Goal: Information Seeking & Learning: Learn about a topic

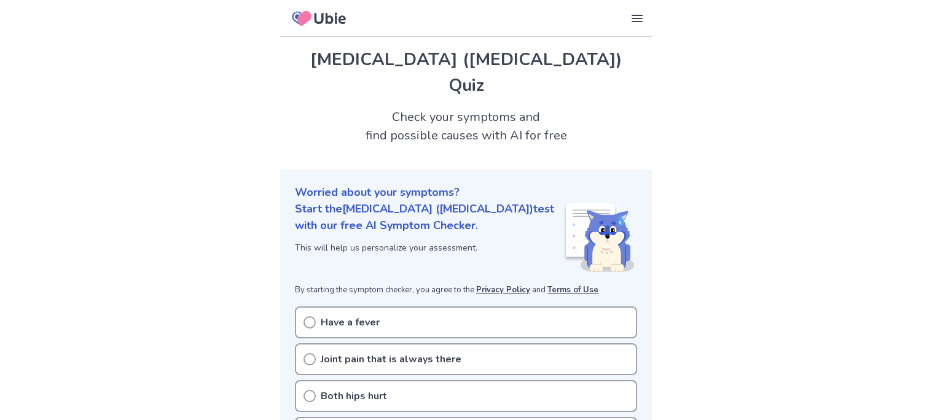
click at [376, 315] on p "Have a fever" at bounding box center [350, 322] width 59 height 15
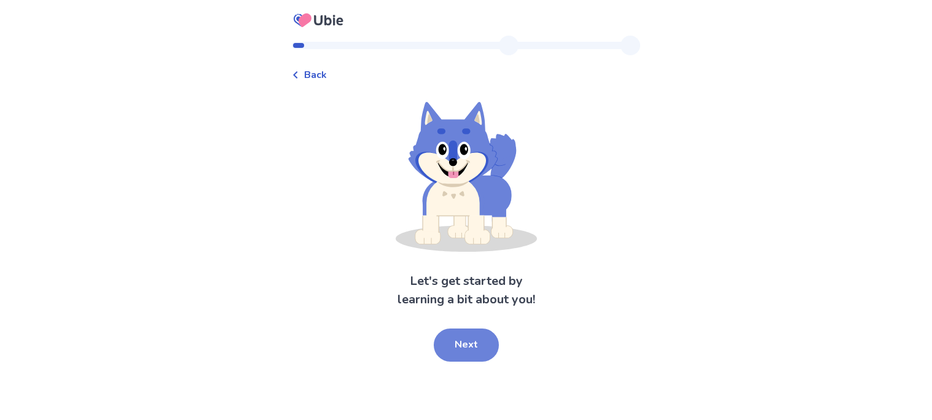
click at [475, 342] on button "Next" at bounding box center [466, 345] width 65 height 33
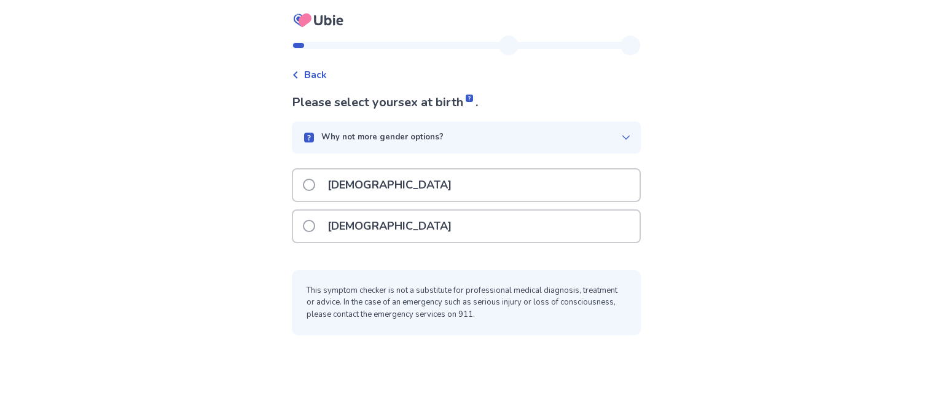
click at [420, 236] on div "Female" at bounding box center [466, 226] width 347 height 31
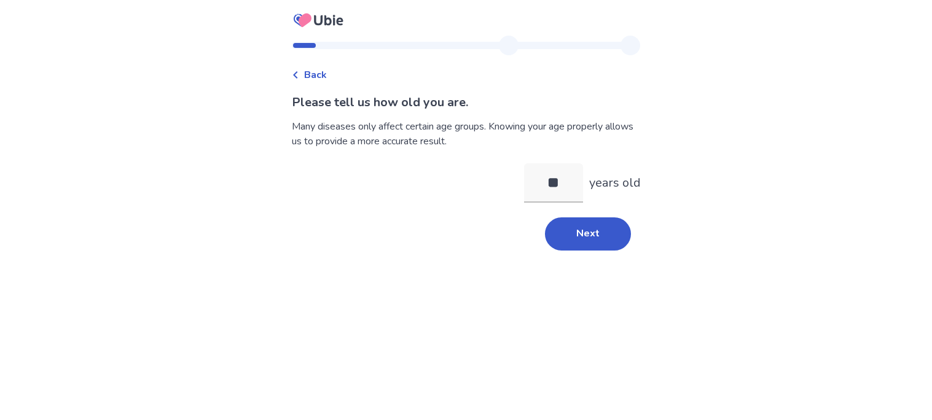
type input "**"
click at [585, 199] on label "** years old" at bounding box center [582, 182] width 117 height 39
click at [583, 199] on input "**" at bounding box center [553, 182] width 59 height 39
click at [589, 214] on div "Please tell us how old you are. Many diseases only affect certain age groups. K…" at bounding box center [466, 171] width 349 height 157
click at [589, 219] on button "Next" at bounding box center [588, 234] width 86 height 33
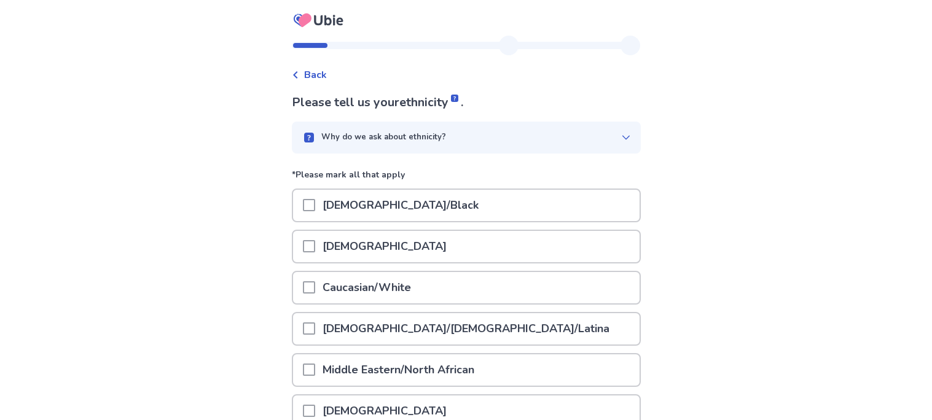
click at [404, 288] on p "Caucasian/White" at bounding box center [366, 287] width 103 height 31
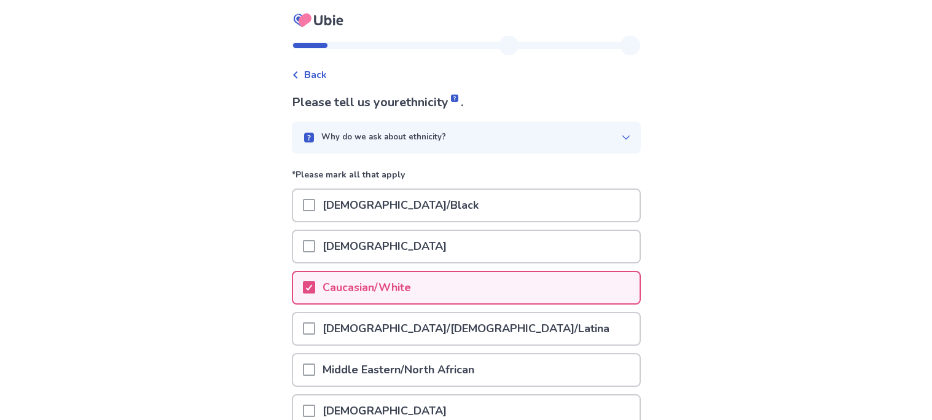
scroll to position [190, 0]
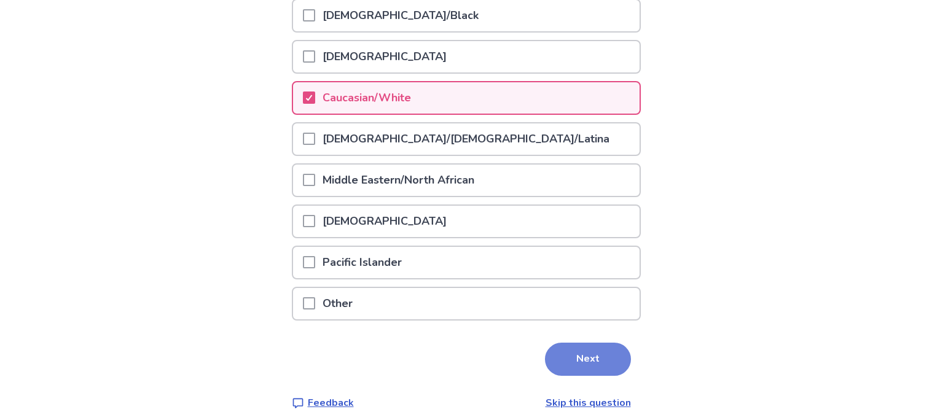
click at [558, 352] on button "Next" at bounding box center [588, 359] width 86 height 33
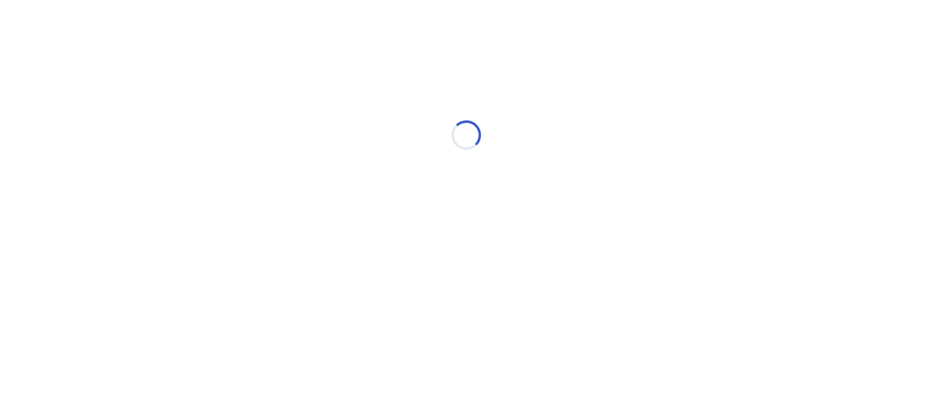
scroll to position [0, 0]
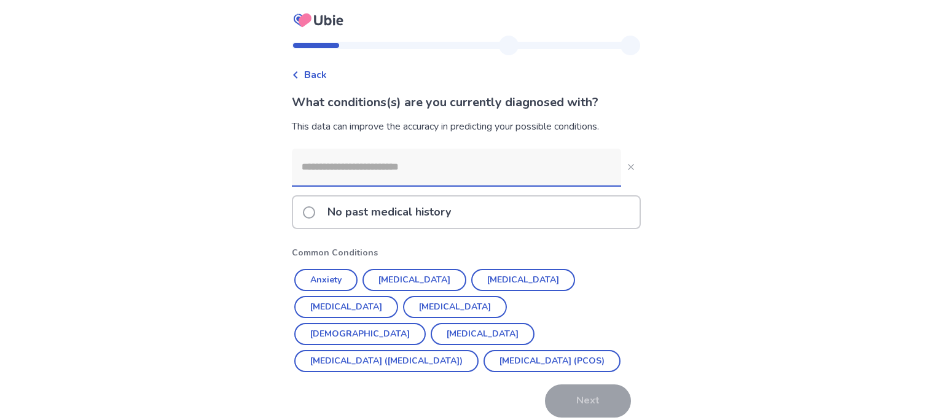
click at [372, 207] on p "No past medical history" at bounding box center [389, 212] width 138 height 31
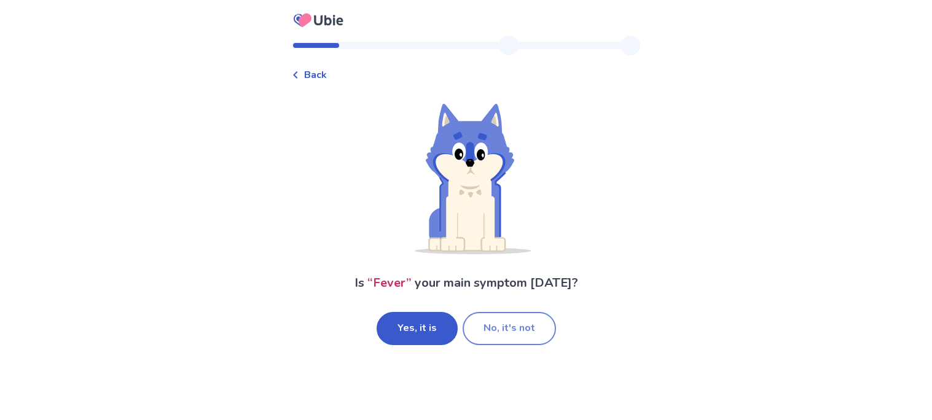
click at [494, 319] on button "No, it's not" at bounding box center [509, 328] width 93 height 33
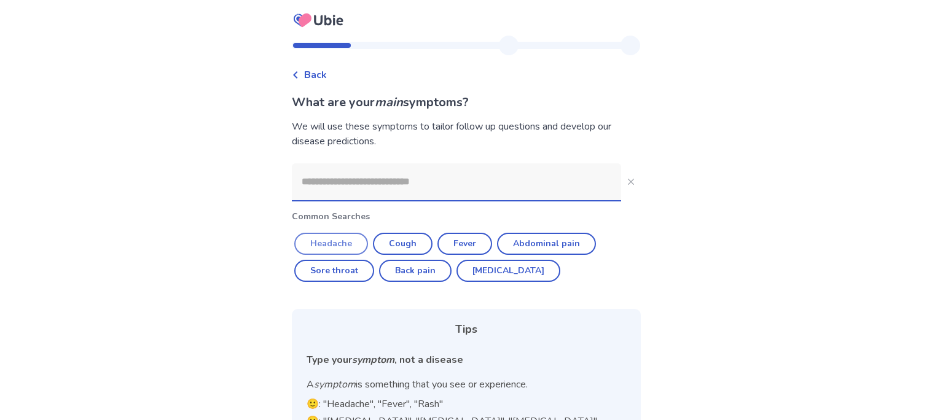
click at [338, 245] on button "Headache" at bounding box center [331, 244] width 74 height 22
type input "********"
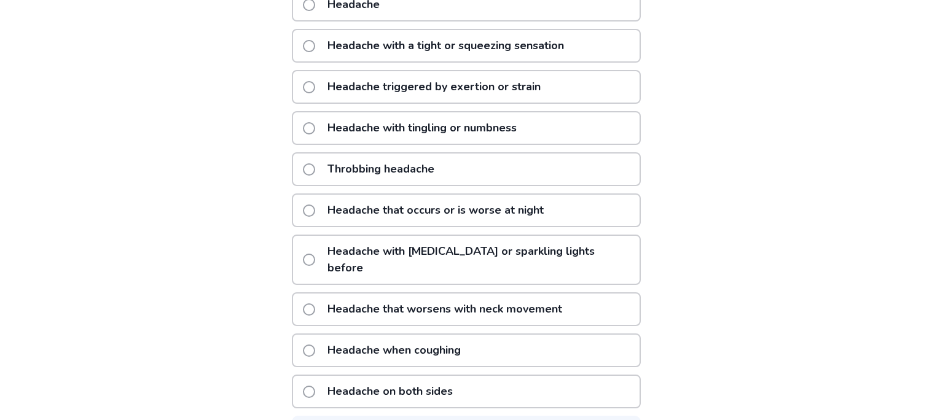
scroll to position [266, 0]
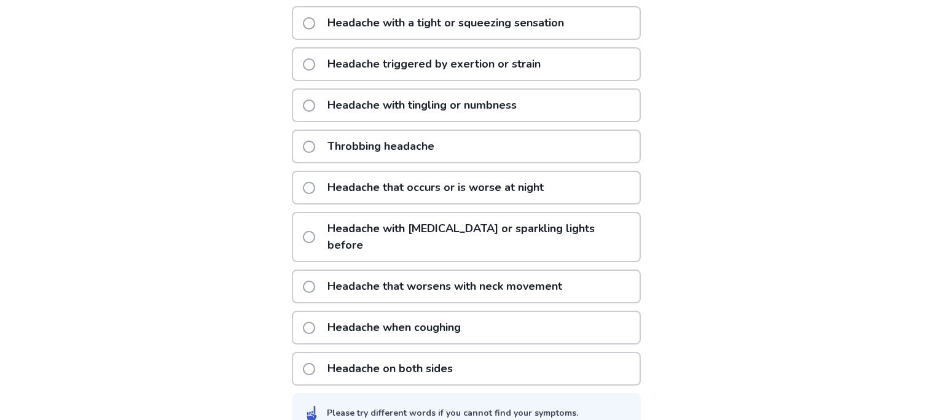
click at [406, 312] on p "Headache when coughing" at bounding box center [394, 327] width 148 height 31
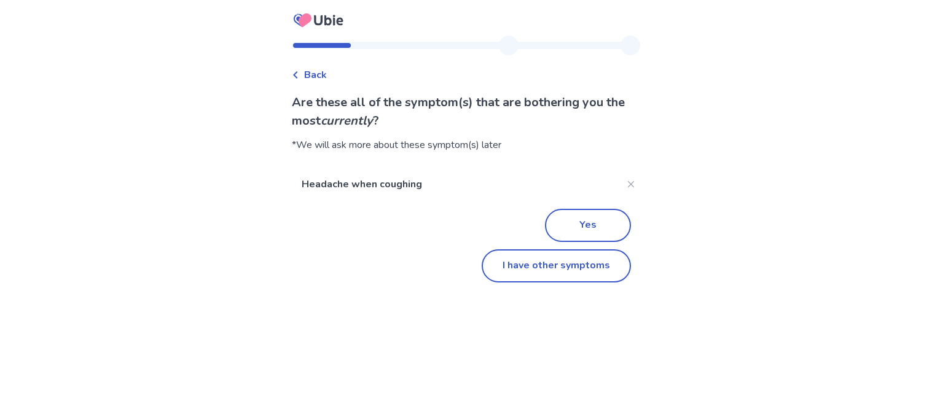
click at [310, 79] on div "Back" at bounding box center [309, 75] width 35 height 15
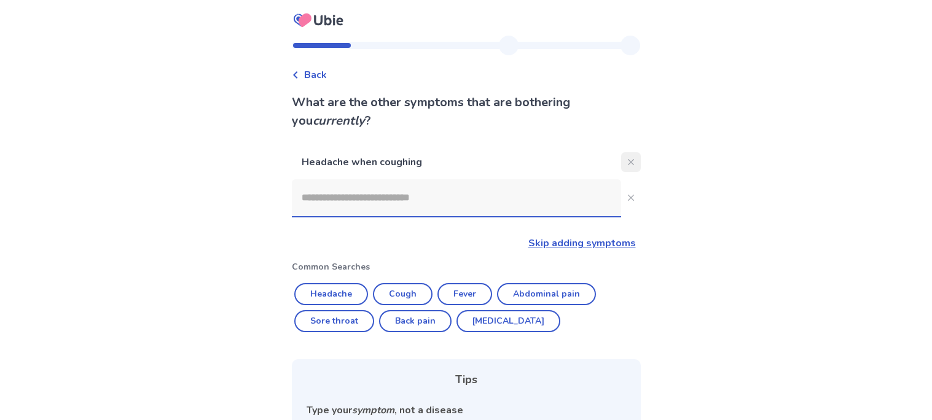
click at [621, 159] on button "Close" at bounding box center [631, 162] width 20 height 20
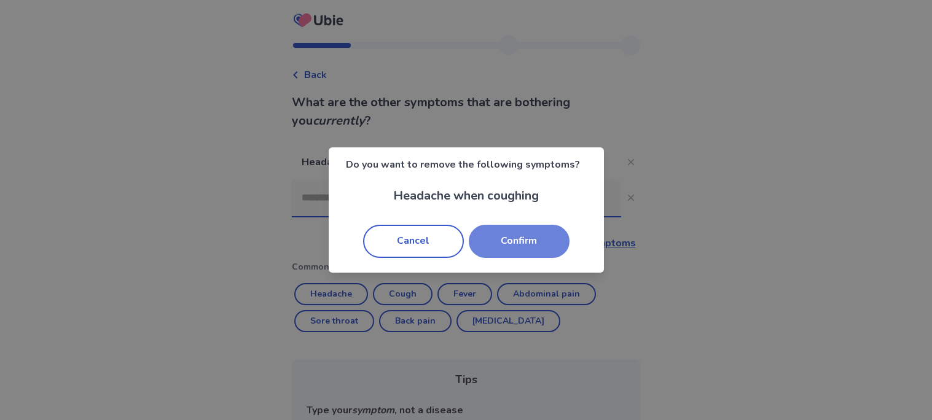
click at [507, 235] on button "Confirm" at bounding box center [519, 241] width 101 height 33
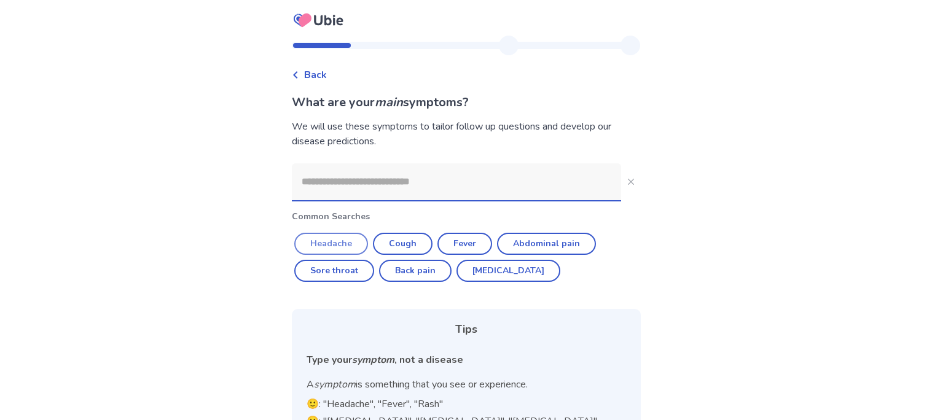
click at [317, 242] on button "Headache" at bounding box center [331, 244] width 74 height 22
type input "********"
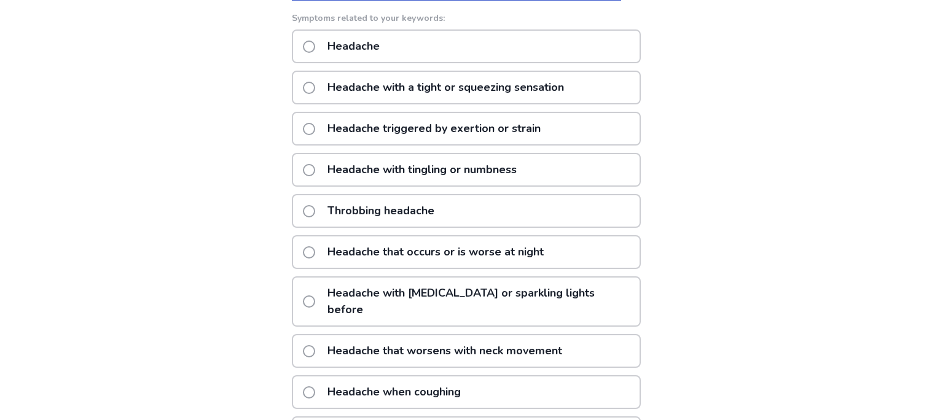
scroll to position [205, 0]
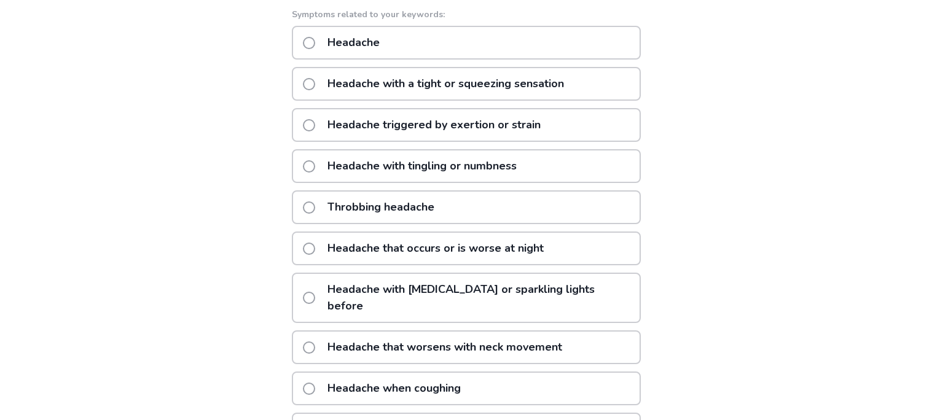
click at [441, 215] on p "Throbbing headache" at bounding box center [381, 207] width 122 height 31
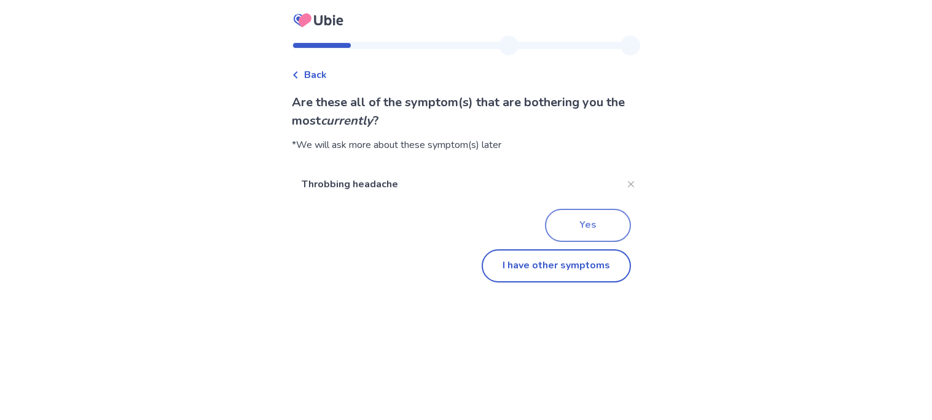
click at [578, 229] on button "Yes" at bounding box center [588, 225] width 86 height 33
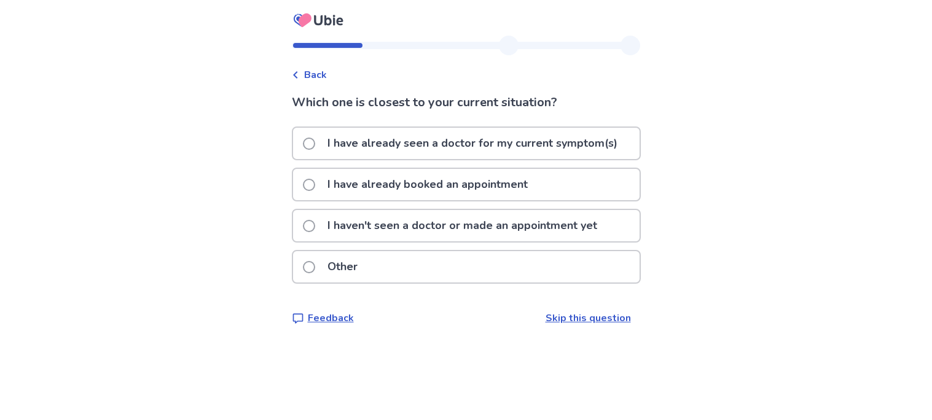
click at [473, 233] on p "I haven't seen a doctor or made an appointment yet" at bounding box center [462, 225] width 285 height 31
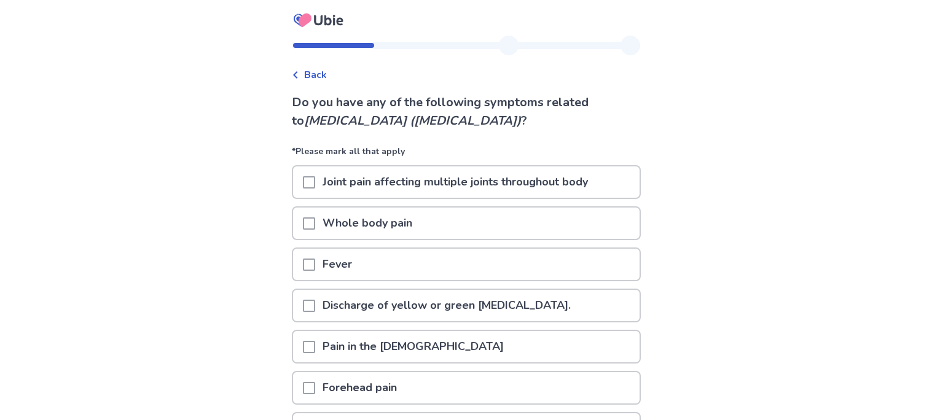
click at [476, 264] on div "Fever" at bounding box center [466, 264] width 347 height 31
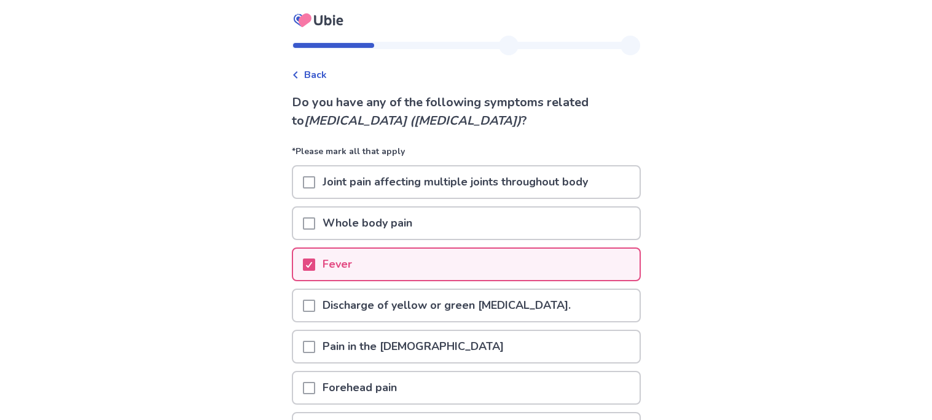
click at [452, 218] on div "Whole body pain" at bounding box center [466, 223] width 347 height 31
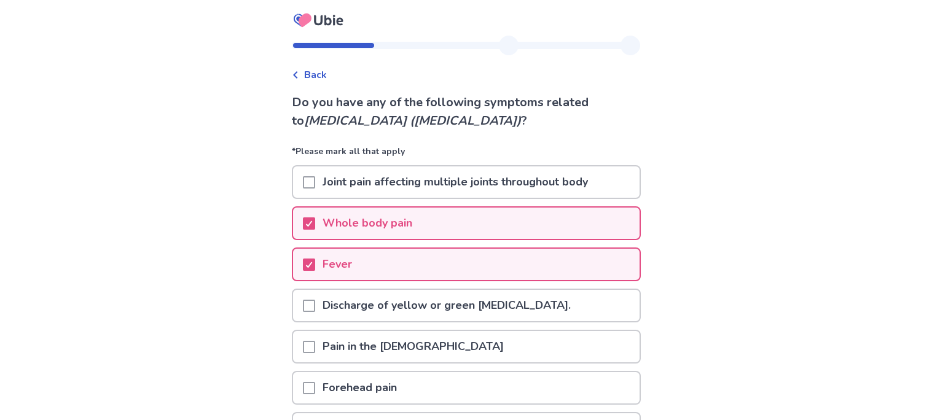
click at [444, 195] on p "Joint pain affecting multiple joints throughout body" at bounding box center [455, 182] width 280 height 31
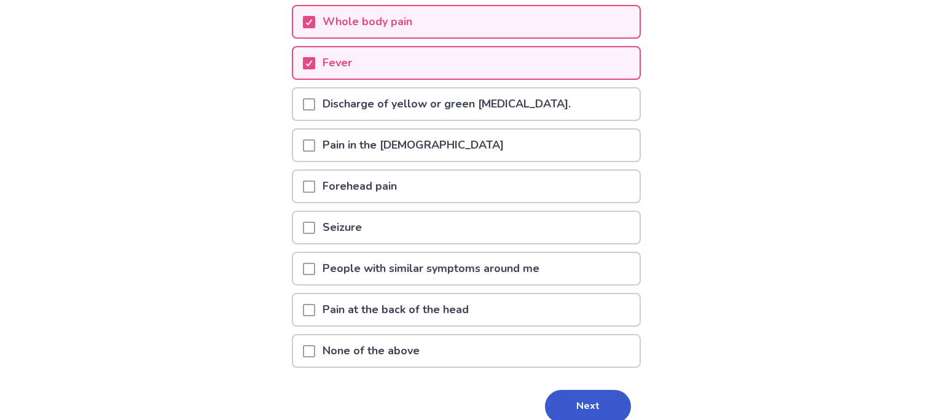
scroll to position [209, 0]
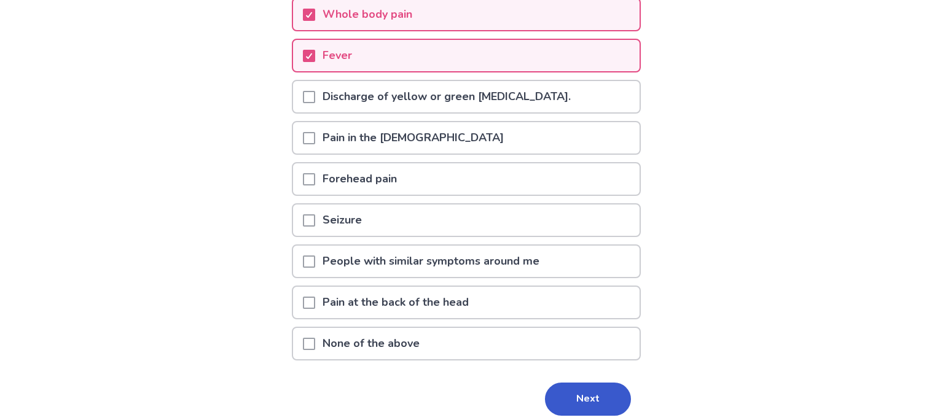
click at [423, 170] on div "Forehead pain" at bounding box center [466, 178] width 347 height 31
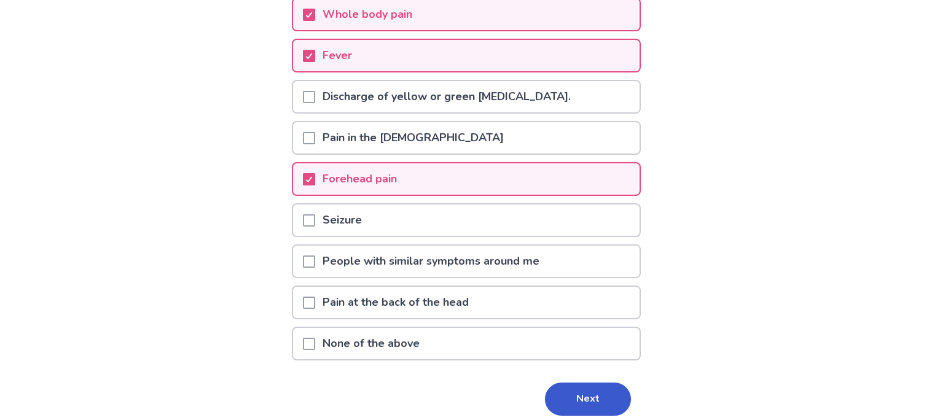
click at [440, 292] on p "Pain at the back of the head" at bounding box center [395, 302] width 161 height 31
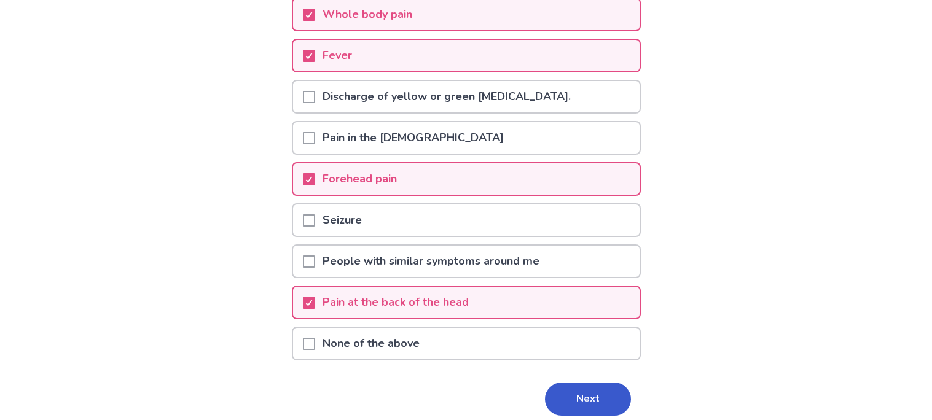
click at [535, 367] on div "Do you have any of the following symptoms related to influenza (Flu) ? *Please …" at bounding box center [466, 167] width 349 height 566
click at [560, 386] on button "Next" at bounding box center [588, 399] width 86 height 33
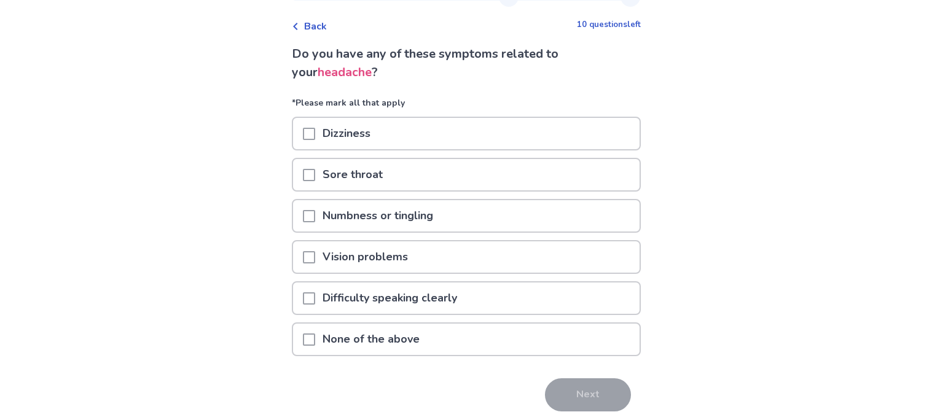
scroll to position [50, 0]
click at [444, 243] on div "Vision problems" at bounding box center [466, 255] width 347 height 31
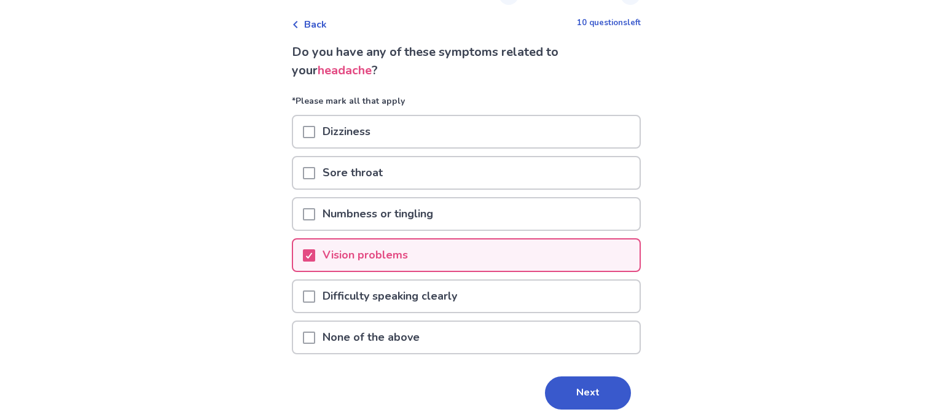
click at [414, 178] on div "Sore throat" at bounding box center [466, 172] width 347 height 31
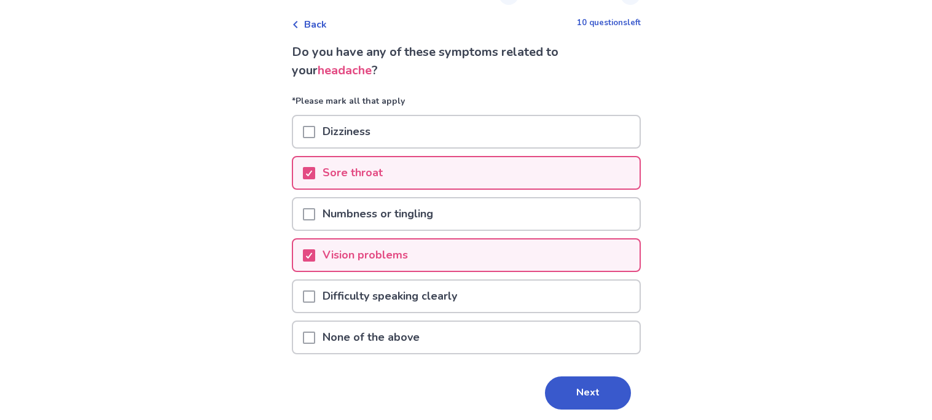
click at [395, 127] on div "Dizziness" at bounding box center [466, 131] width 347 height 31
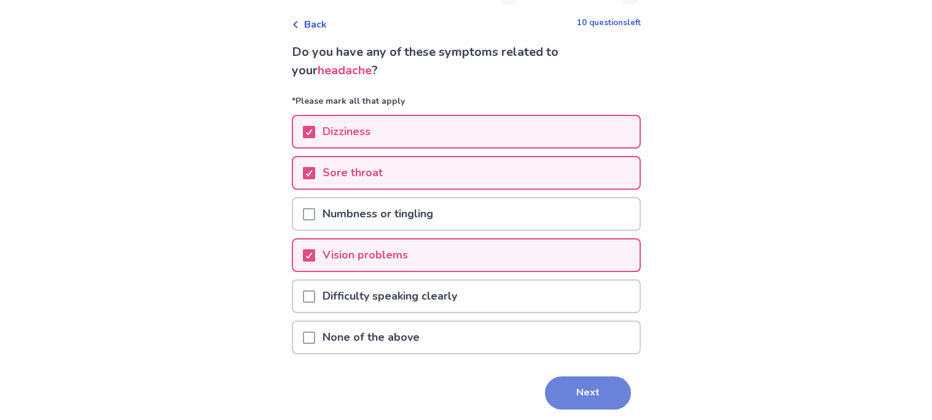
click at [566, 377] on button "Next" at bounding box center [588, 393] width 86 height 33
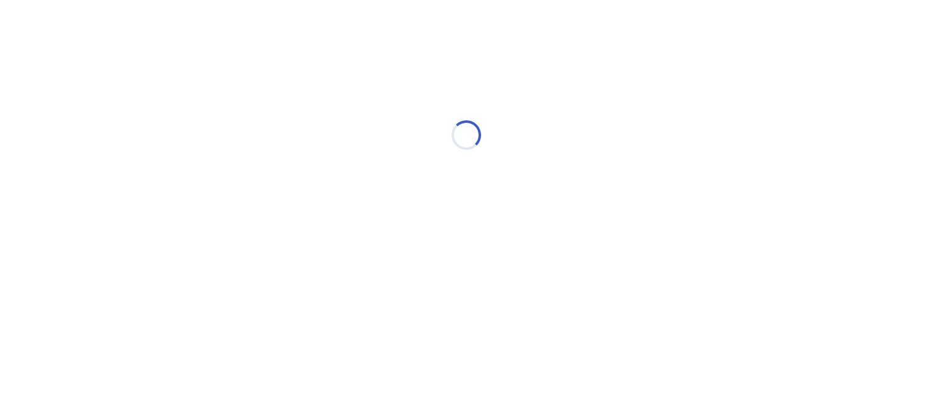
scroll to position [0, 0]
select select "*"
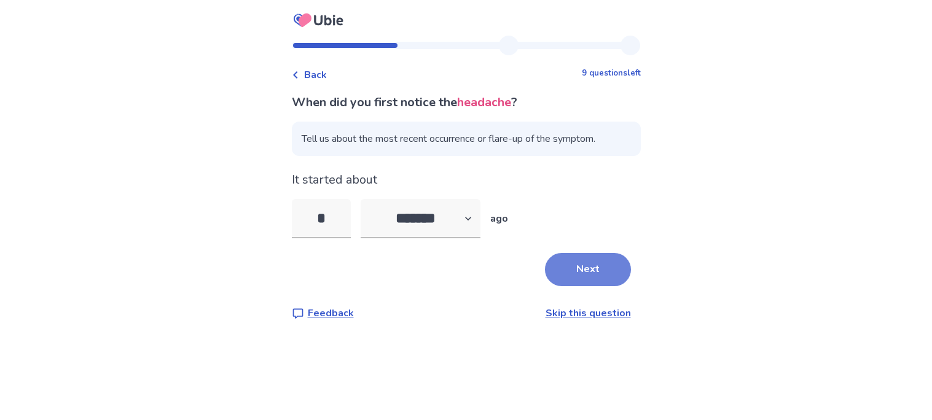
type input "*"
click at [567, 266] on button "Next" at bounding box center [588, 269] width 86 height 33
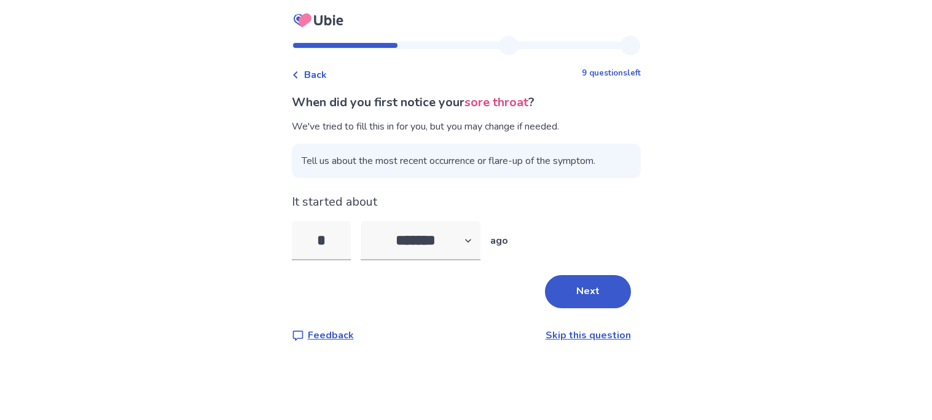
select select "*"
click at [608, 288] on button "Next" at bounding box center [588, 291] width 86 height 33
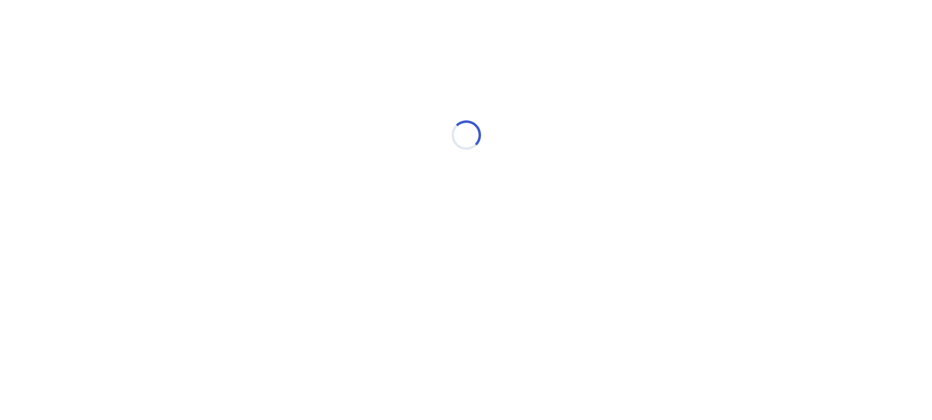
select select "*"
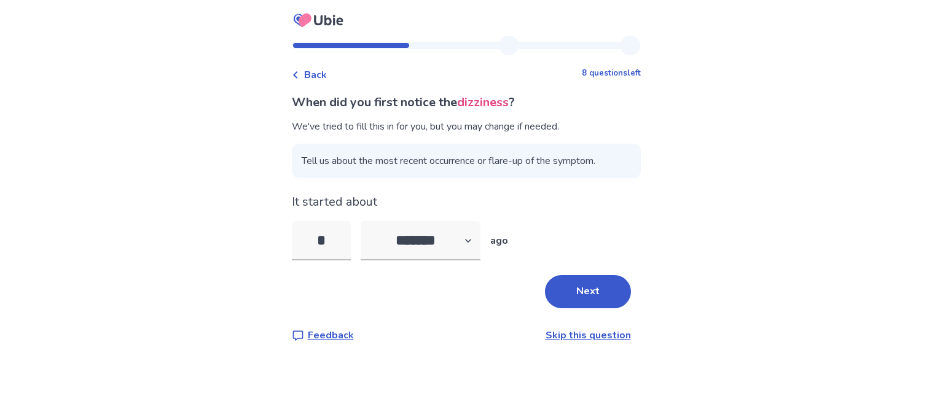
click at [608, 288] on button "Next" at bounding box center [588, 291] width 86 height 33
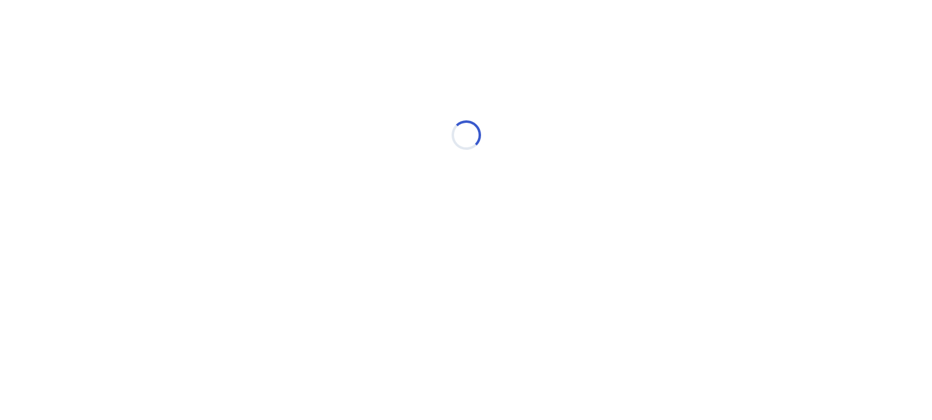
select select "*"
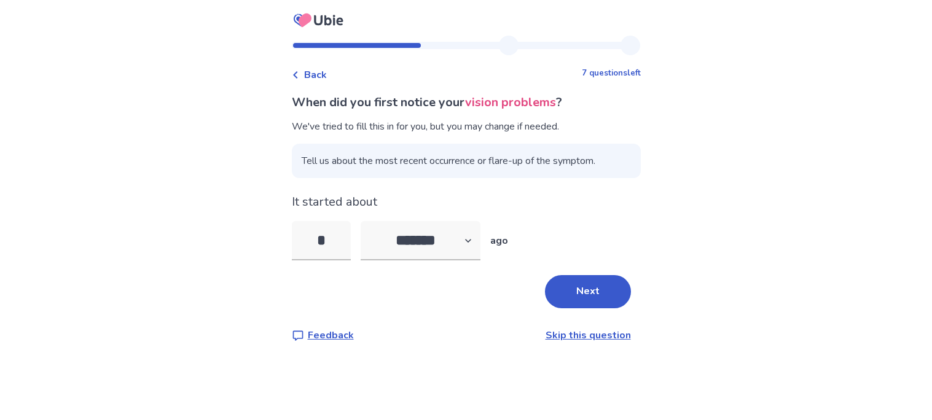
click at [569, 333] on link "Skip this question" at bounding box center [588, 336] width 85 height 14
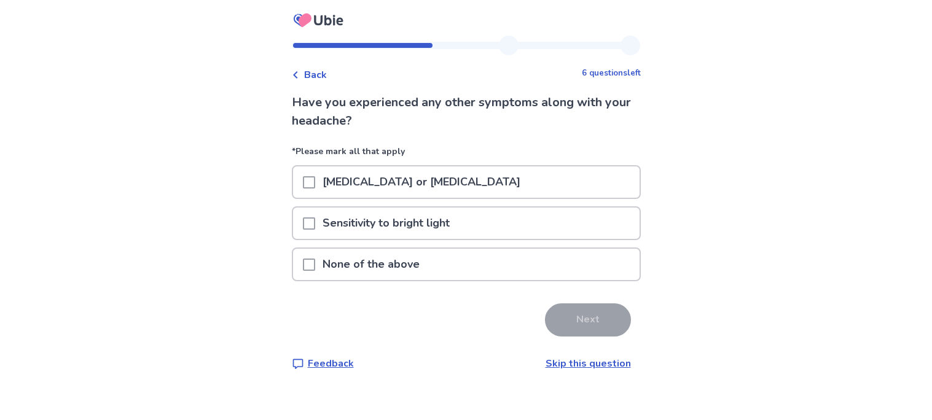
click at [452, 182] on div "[MEDICAL_DATA] or [MEDICAL_DATA]" at bounding box center [466, 182] width 347 height 31
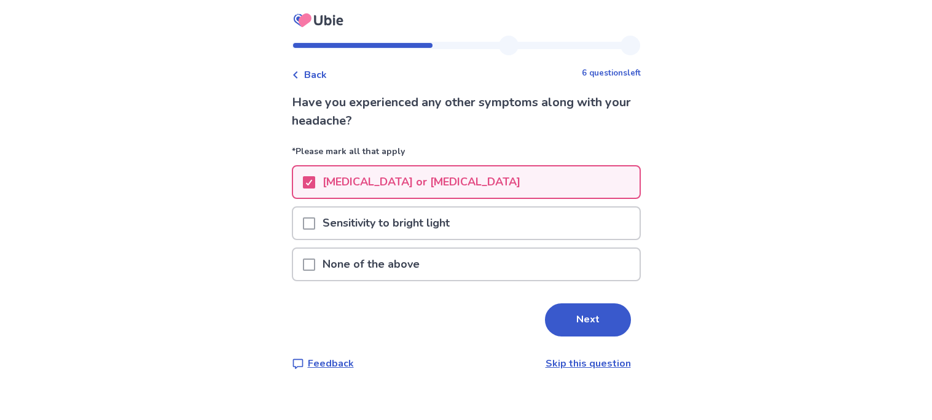
click at [466, 218] on div "Sensitivity to bright light" at bounding box center [466, 223] width 347 height 31
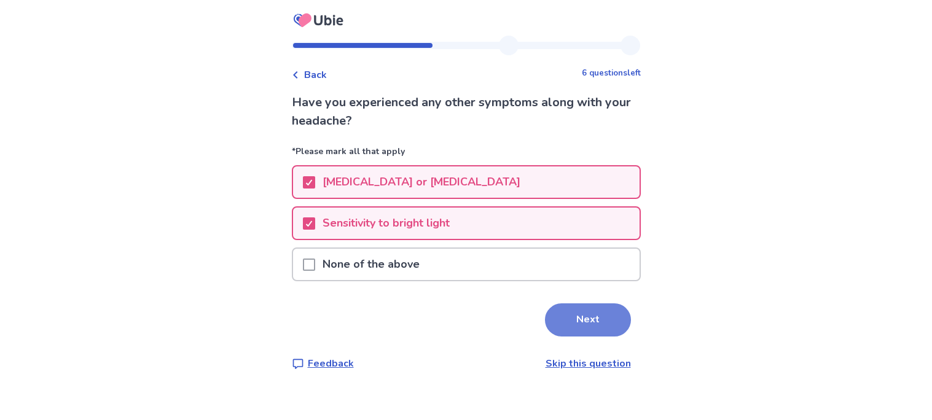
click at [562, 305] on button "Next" at bounding box center [588, 320] width 86 height 33
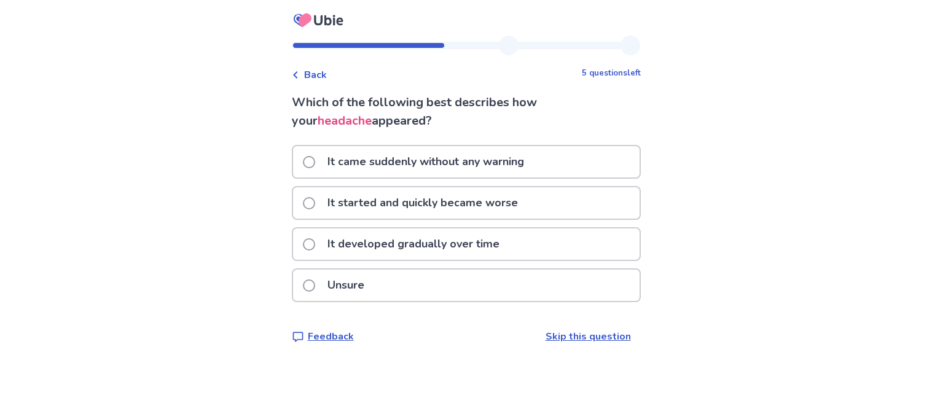
click at [532, 163] on p "It came suddenly without any warning" at bounding box center [425, 161] width 211 height 31
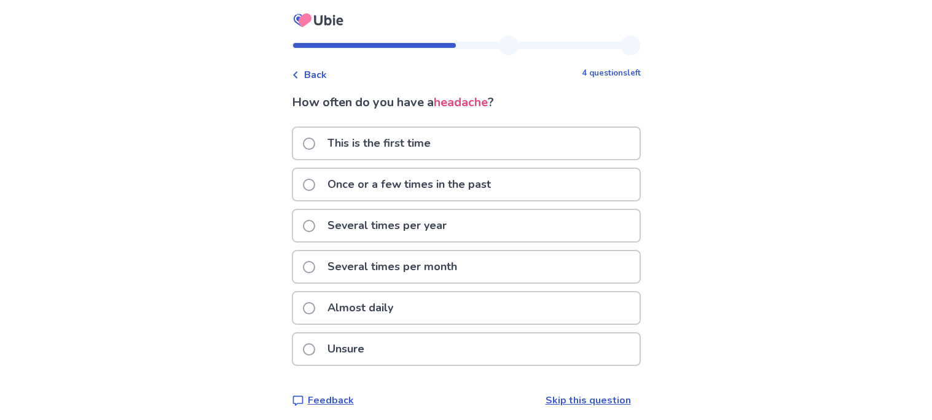
click at [500, 269] on div "Several times per month" at bounding box center [466, 266] width 347 height 31
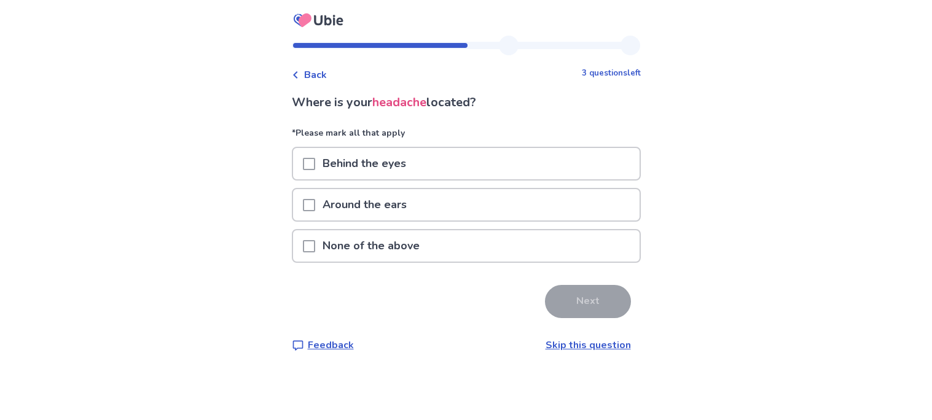
click at [456, 164] on div "Behind the eyes" at bounding box center [466, 163] width 347 height 31
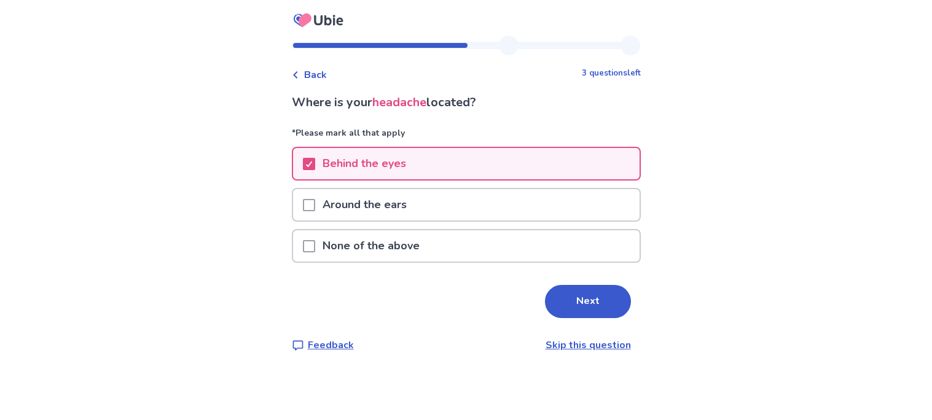
click at [470, 217] on div "Around the ears" at bounding box center [466, 204] width 347 height 31
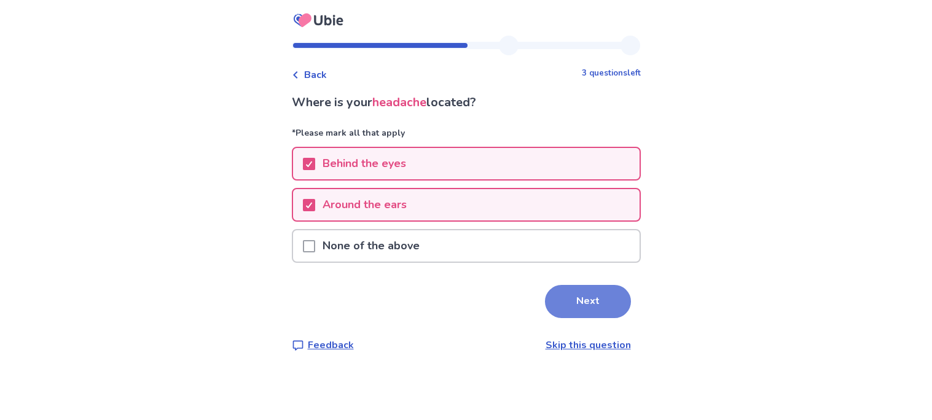
click at [576, 291] on button "Next" at bounding box center [588, 301] width 86 height 33
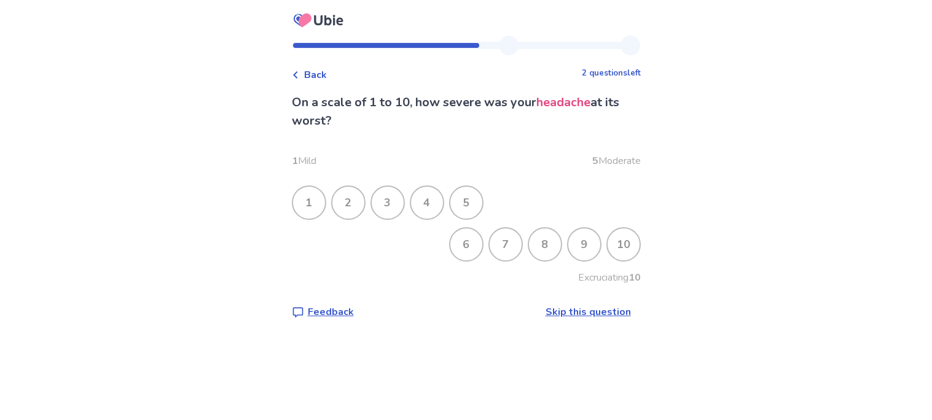
click at [551, 253] on div "8" at bounding box center [545, 245] width 32 height 32
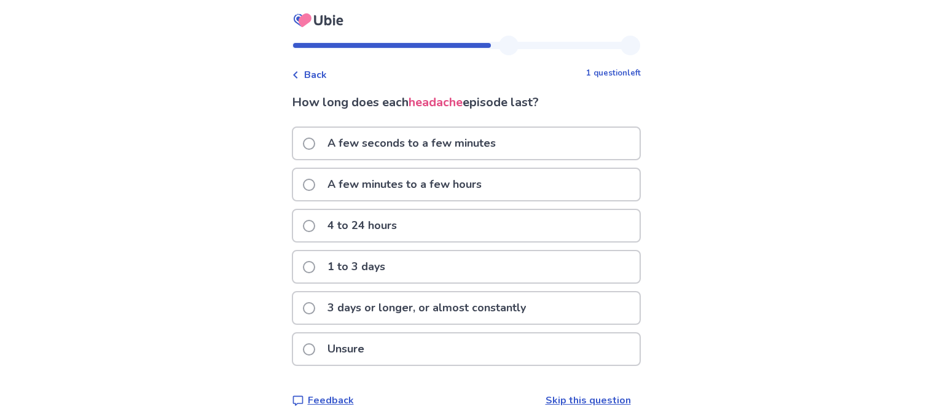
click at [544, 223] on div "4 to 24 hours" at bounding box center [466, 225] width 347 height 31
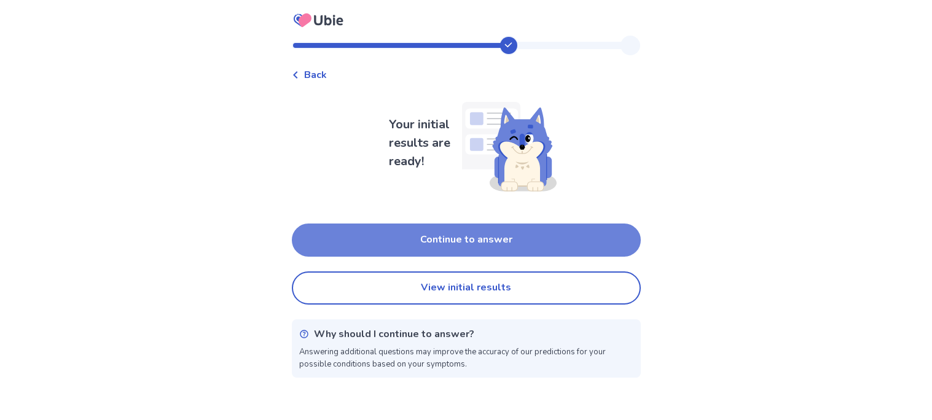
click at [535, 237] on button "Continue to answer" at bounding box center [466, 240] width 349 height 33
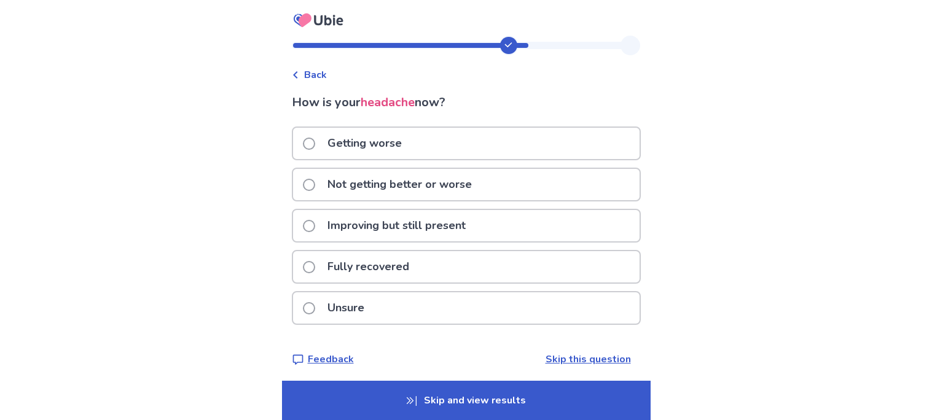
click at [497, 145] on div "Getting worse" at bounding box center [466, 143] width 347 height 31
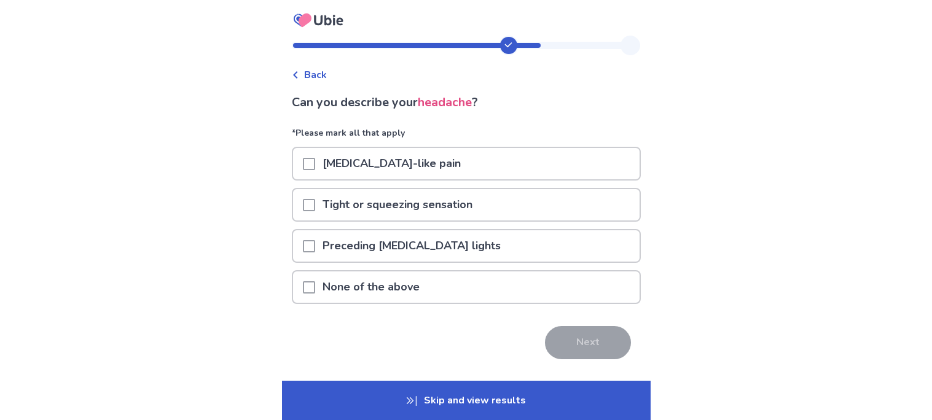
click at [487, 205] on div "Tight or squeezing sensation" at bounding box center [466, 204] width 347 height 31
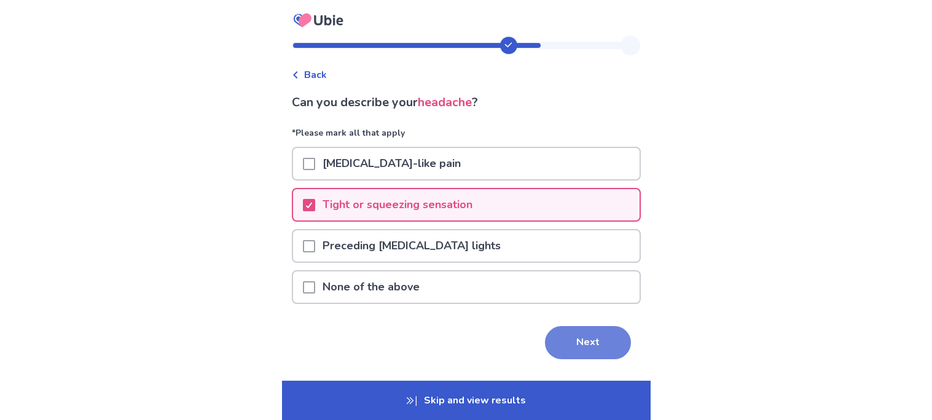
click at [573, 338] on button "Next" at bounding box center [588, 342] width 86 height 33
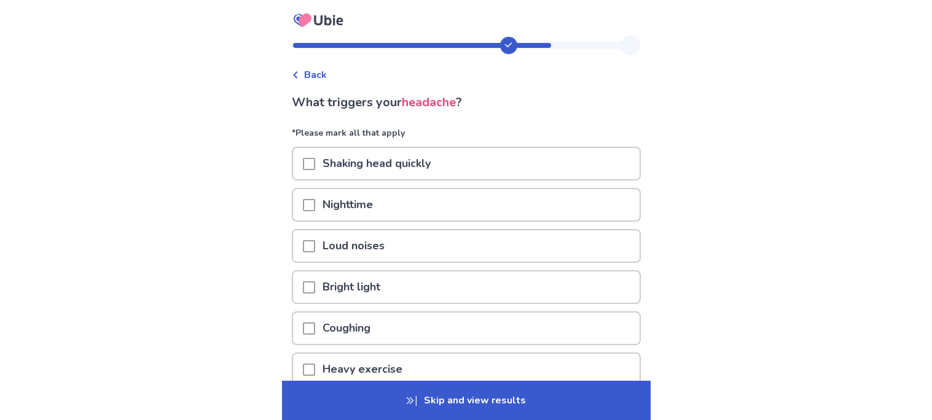
click at [511, 163] on div "Shaking head quickly" at bounding box center [466, 163] width 347 height 31
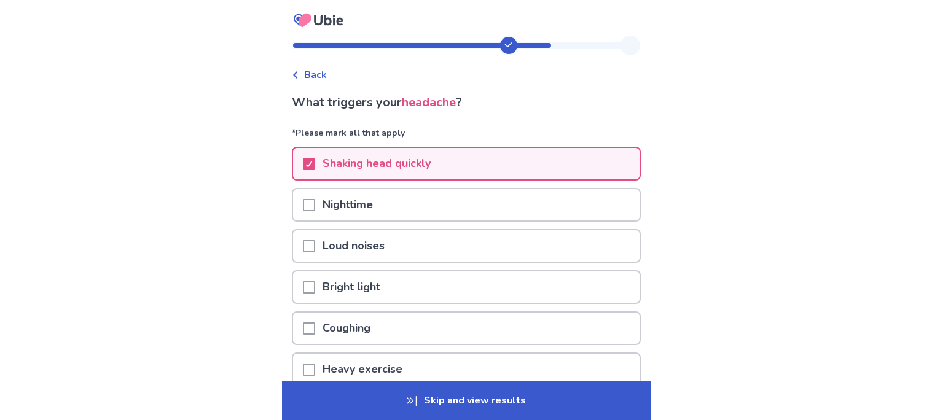
click at [516, 225] on div "Nighttime" at bounding box center [466, 208] width 349 height 41
click at [460, 203] on div "Nighttime" at bounding box center [466, 204] width 347 height 31
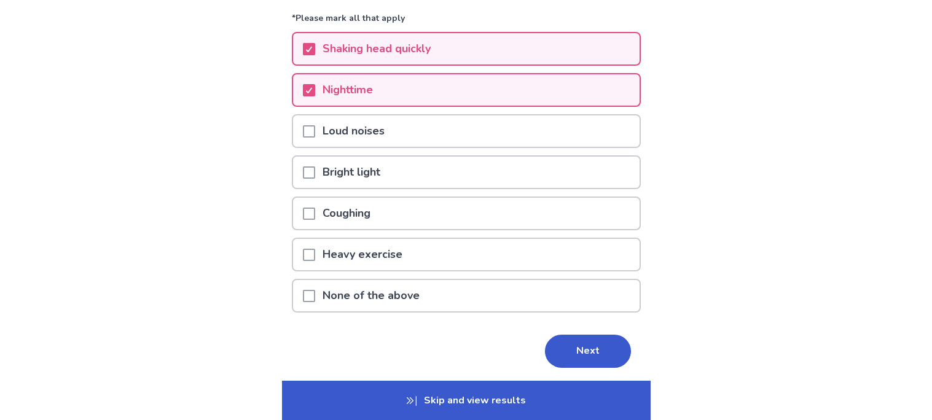
scroll to position [148, 0]
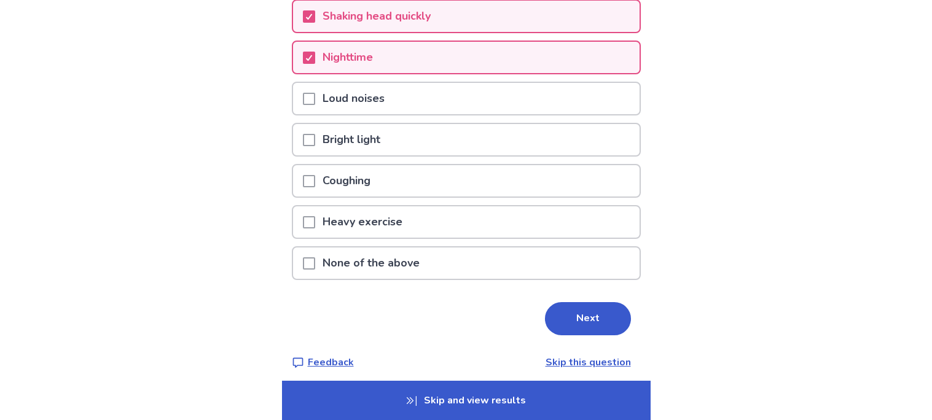
click at [441, 187] on div "Coughing" at bounding box center [466, 180] width 347 height 31
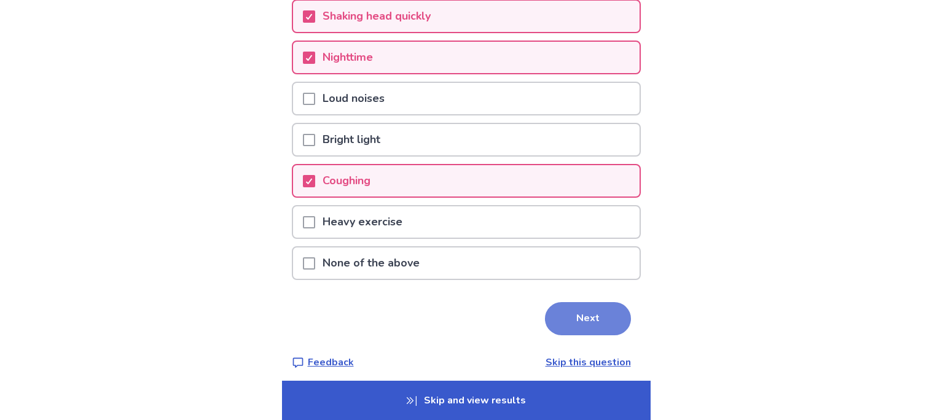
click at [569, 315] on button "Next" at bounding box center [588, 318] width 86 height 33
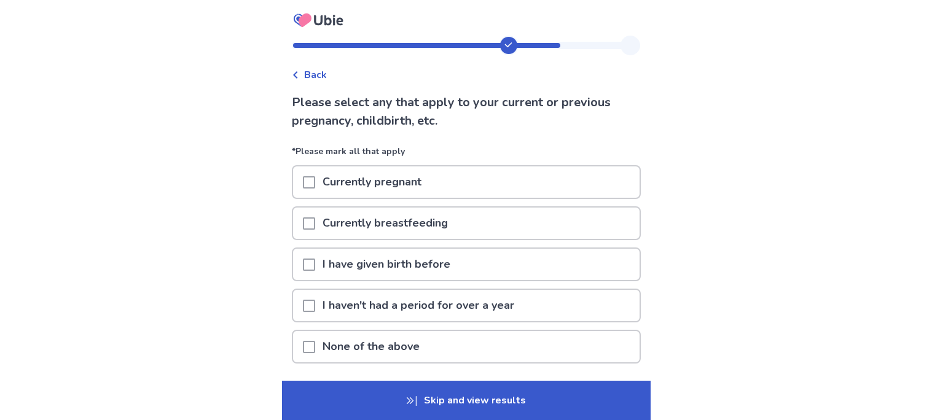
click at [451, 344] on div "None of the above" at bounding box center [466, 346] width 347 height 31
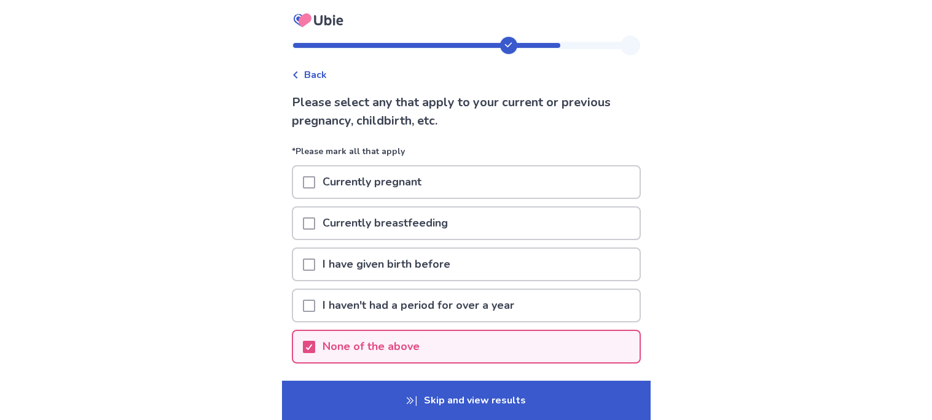
scroll to position [87, 0]
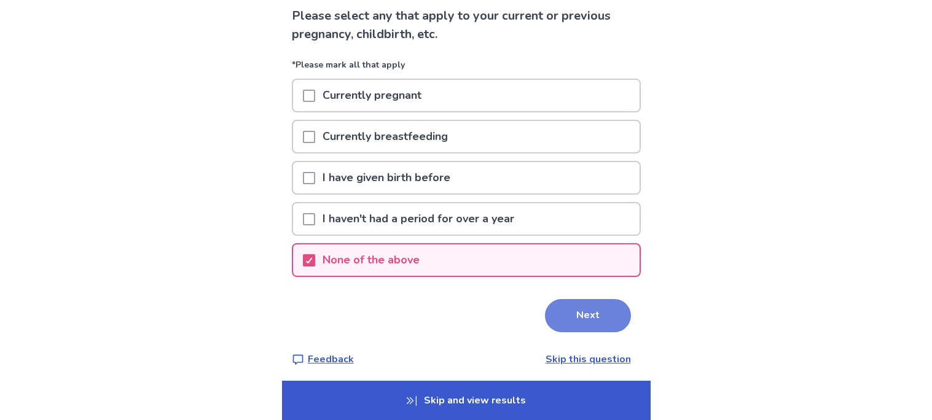
click at [559, 313] on button "Next" at bounding box center [588, 315] width 86 height 33
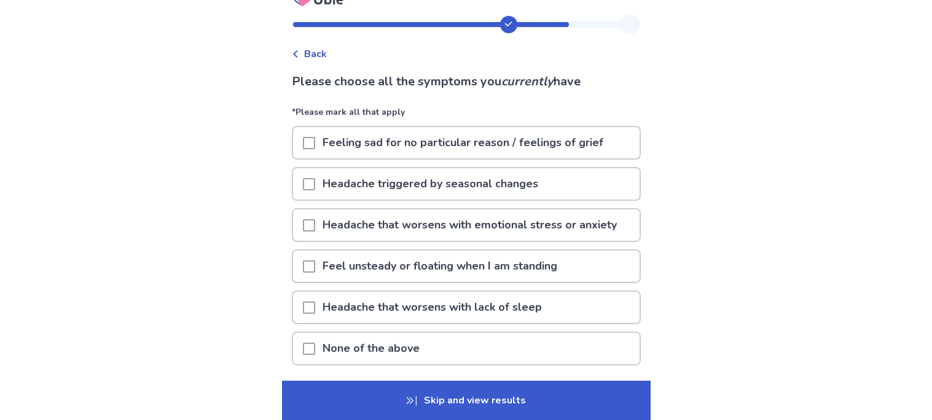
scroll to position [28, 0]
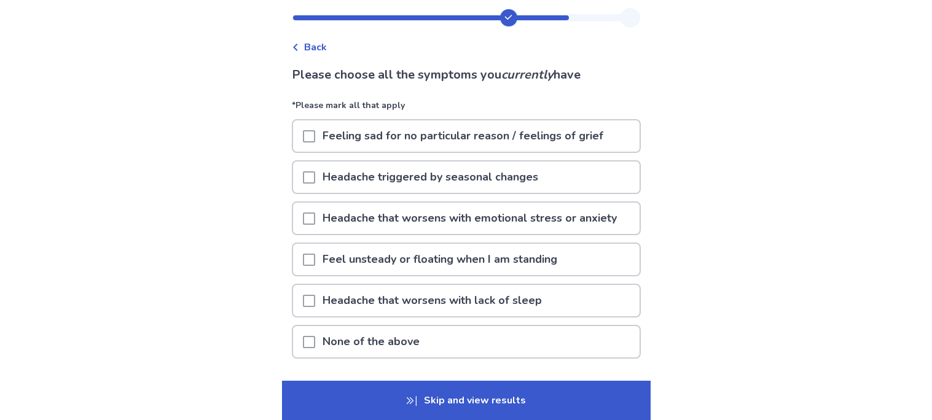
click at [535, 302] on p "Headache that worsens with lack of sleep" at bounding box center [432, 300] width 234 height 31
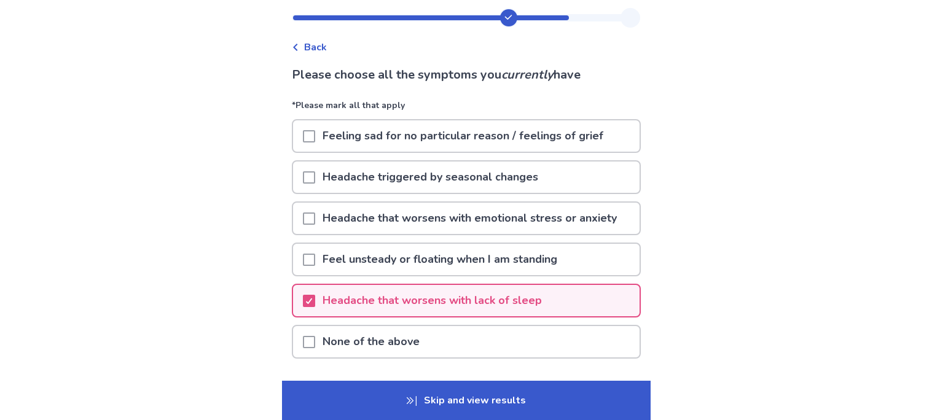
scroll to position [108, 0]
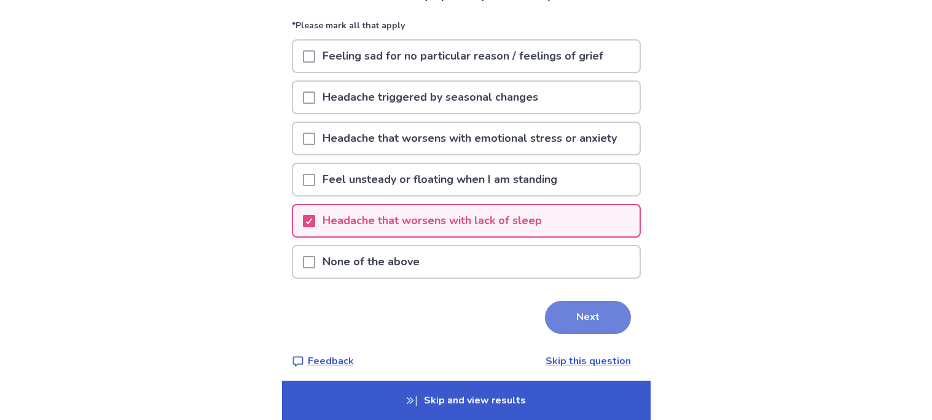
click at [569, 305] on button "Next" at bounding box center [588, 317] width 86 height 33
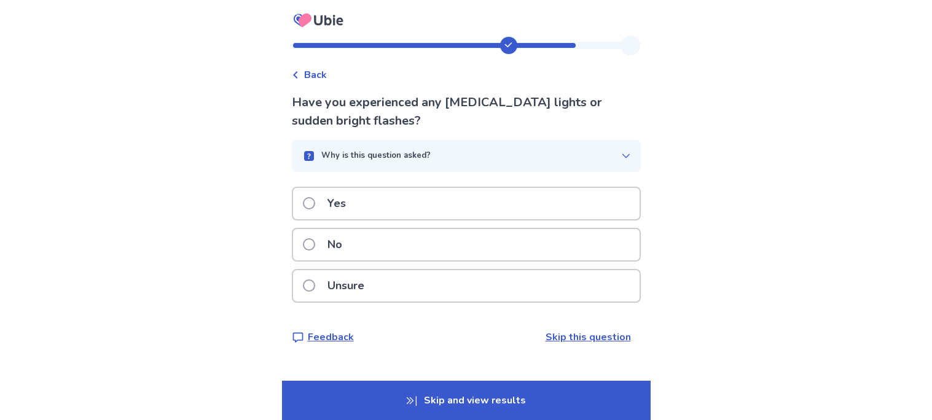
click at [526, 278] on div "Unsure" at bounding box center [466, 285] width 347 height 31
click at [481, 278] on div "Unsure" at bounding box center [466, 285] width 347 height 31
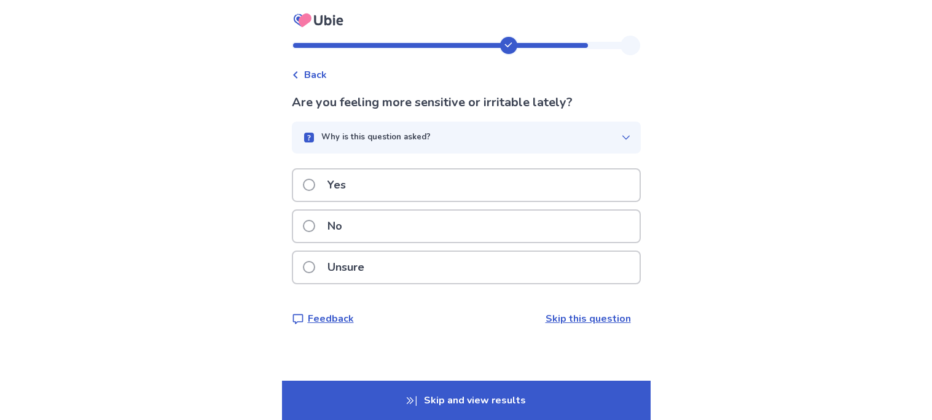
click at [474, 263] on div "Unsure" at bounding box center [466, 267] width 347 height 31
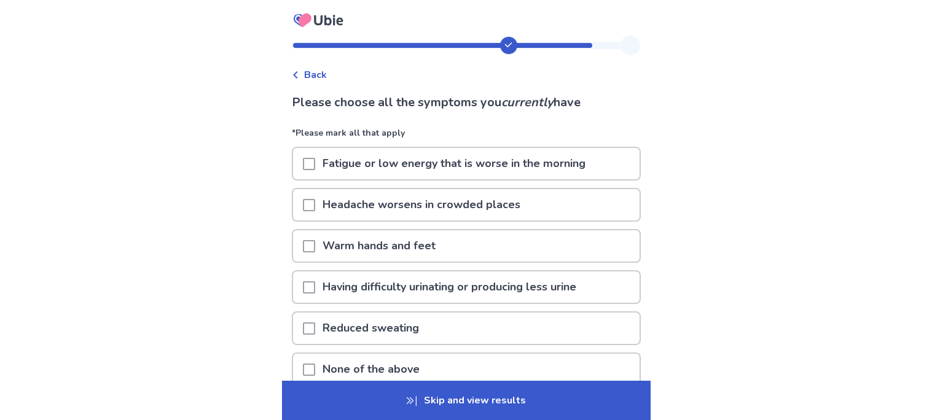
click at [445, 158] on p "Fatigue or low energy that is worse in the morning" at bounding box center [454, 163] width 278 height 31
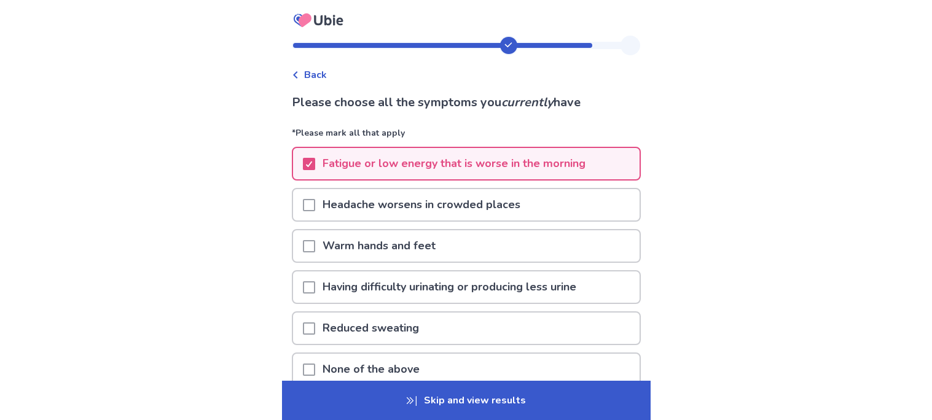
click at [443, 238] on p "Warm hands and feet" at bounding box center [379, 245] width 128 height 31
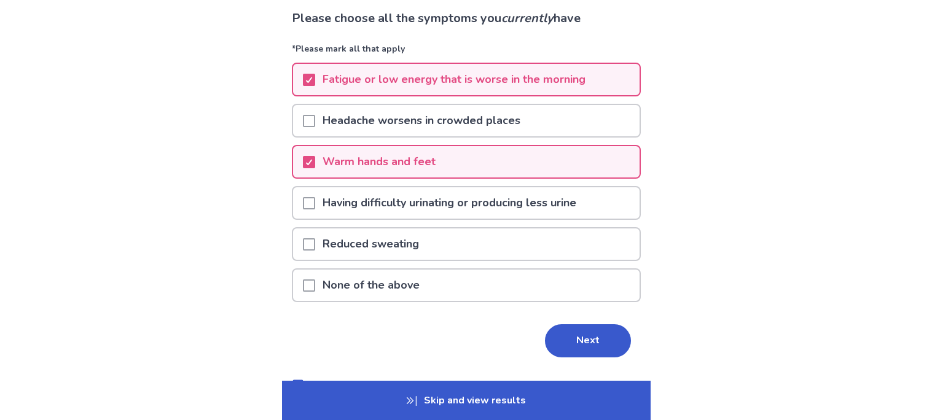
scroll to position [85, 0]
click at [616, 323] on button "Next" at bounding box center [588, 339] width 86 height 33
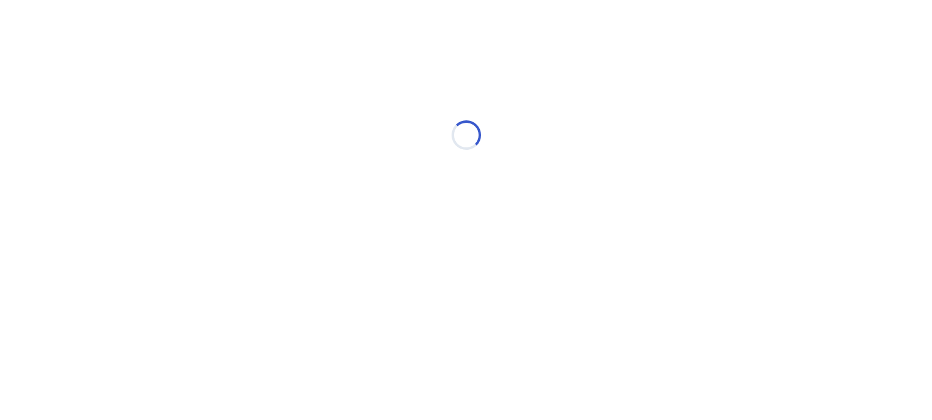
scroll to position [0, 0]
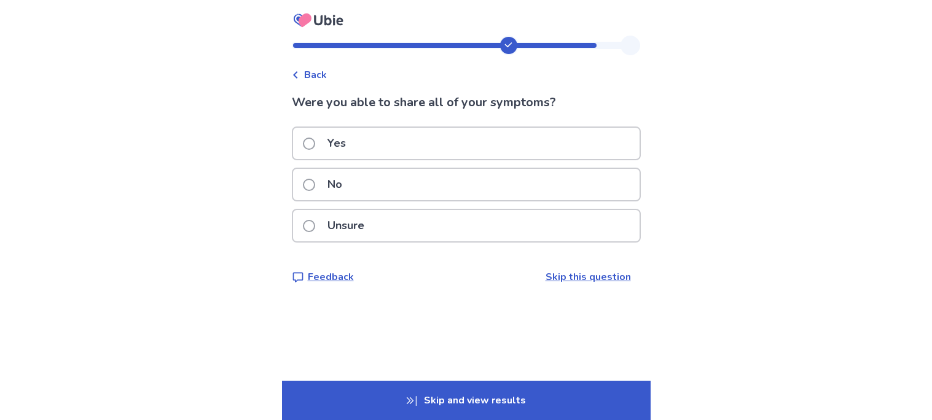
click at [560, 389] on p "Skip and view results" at bounding box center [466, 400] width 369 height 39
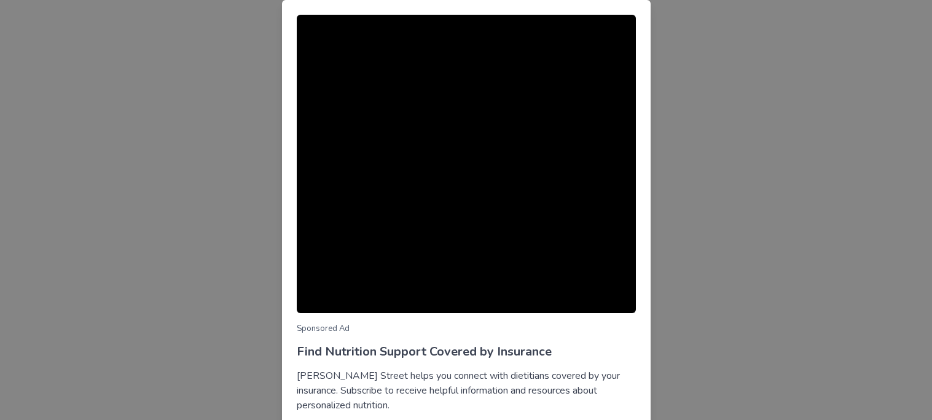
scroll to position [90, 0]
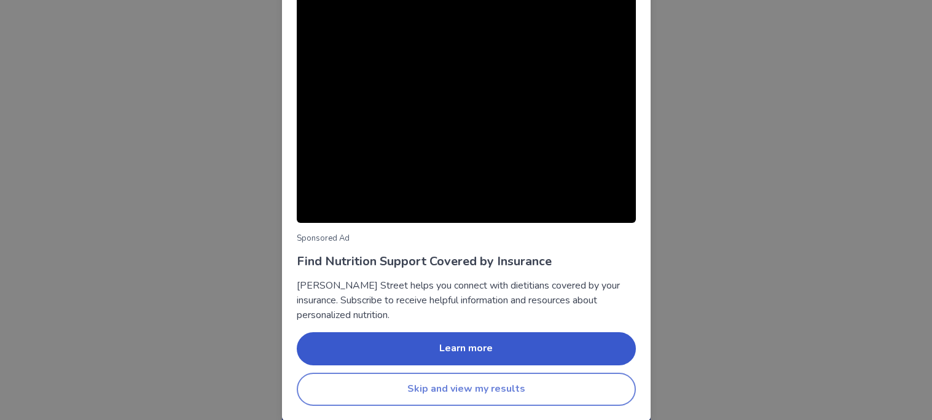
click at [520, 396] on button "Skip and view my results" at bounding box center [466, 389] width 339 height 33
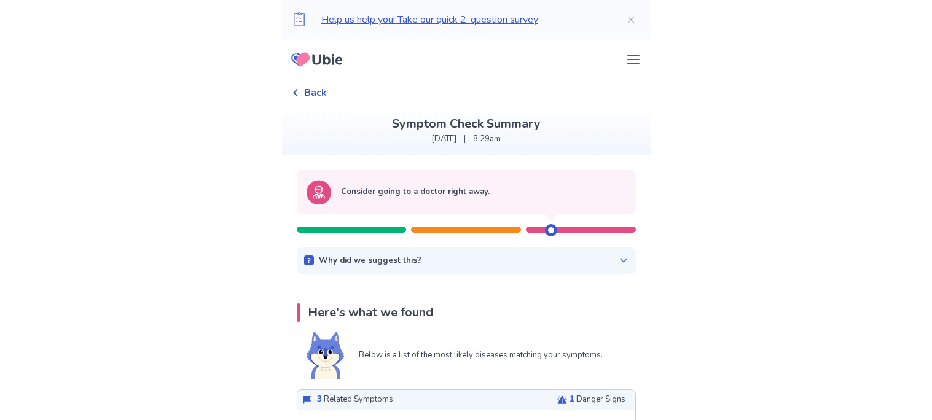
click at [520, 396] on div "3 Related Symptoms 1 Danger Signs" at bounding box center [466, 400] width 338 height 20
